Goal: Transaction & Acquisition: Purchase product/service

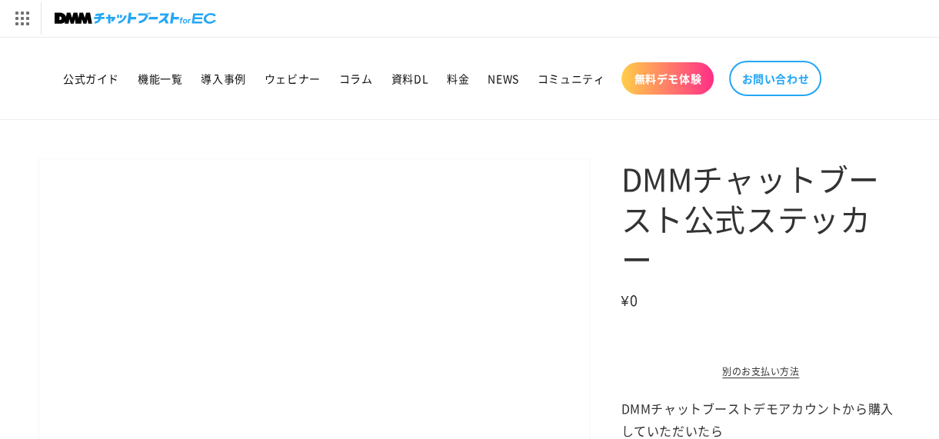
drag, startPoint x: 629, startPoint y: 180, endPoint x: 669, endPoint y: 224, distance: 58.9
click at [669, 224] on h1 "DMMチャットブースト公式ステッカー" at bounding box center [761, 219] width 280 height 120
copy h1 "DMMチャットブースト"
click at [757, 235] on h1 "DMMチャットブースト公式ステッカー" at bounding box center [761, 219] width 280 height 120
